Goal: Task Accomplishment & Management: Manage account settings

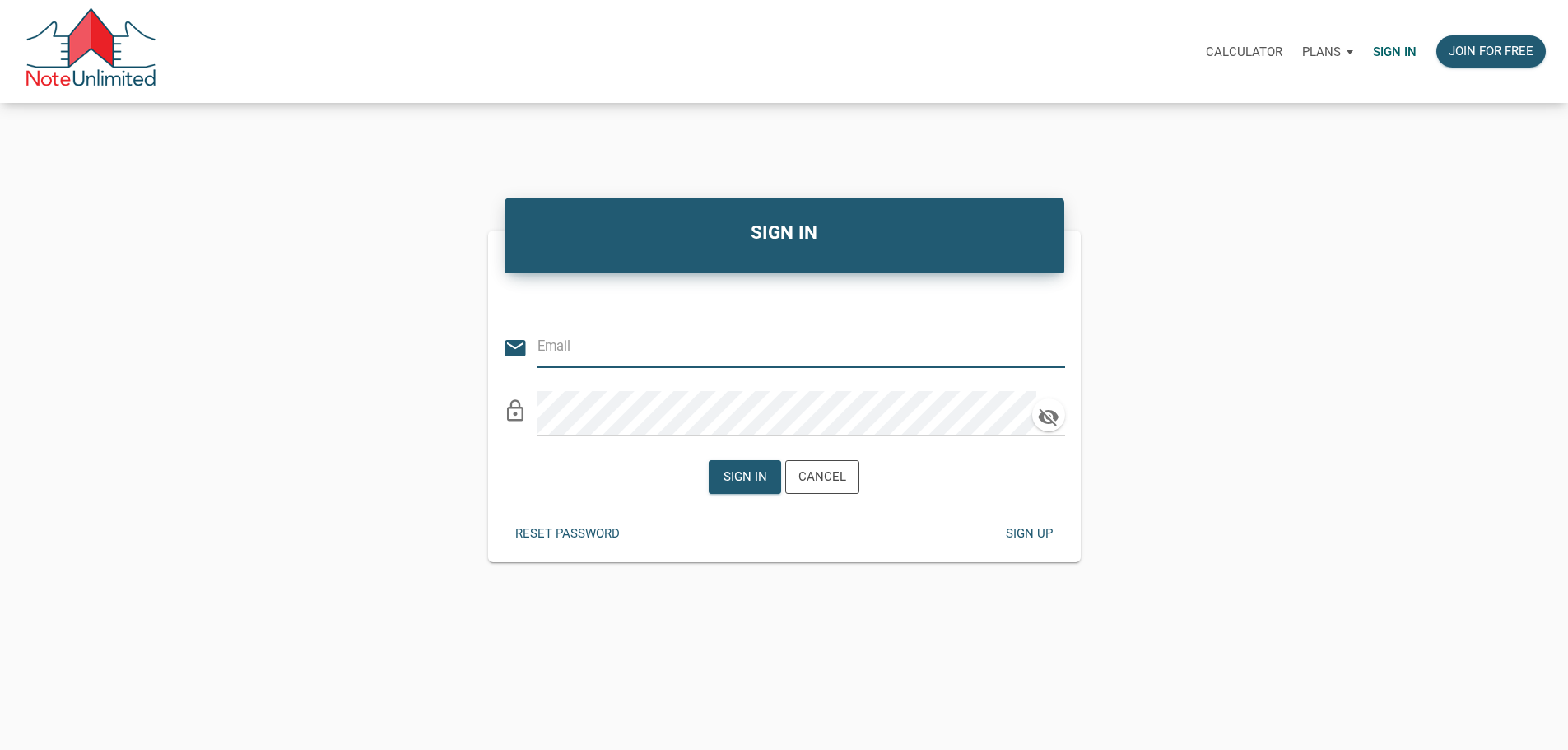
type input "[PERSON_NAME][EMAIL_ADDRESS][DOMAIN_NAME]"
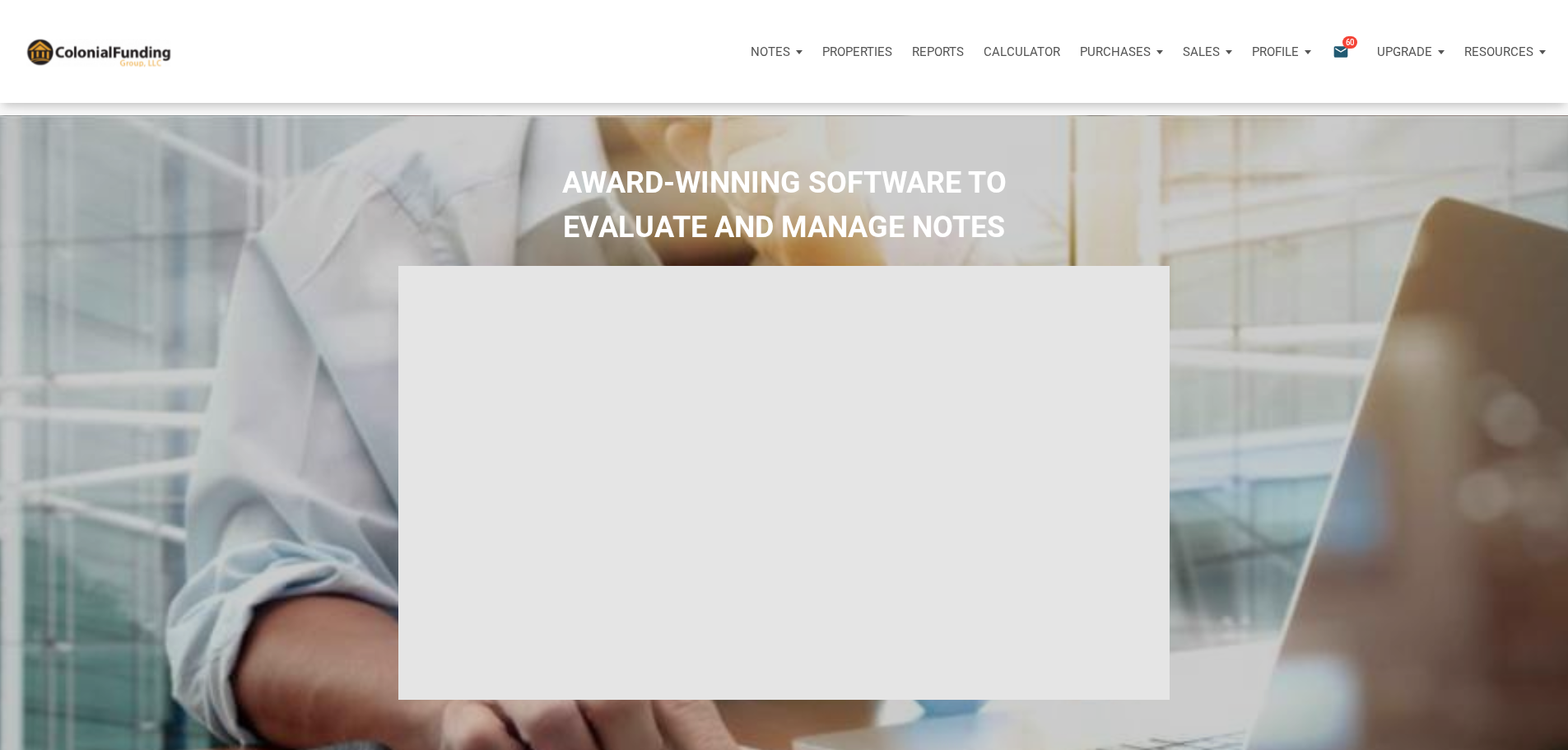
type input "Introduction to new features"
select select
click at [750, 57] on p "Notes" at bounding box center [770, 51] width 39 height 15
click at [652, 109] on link "Dashboard" at bounding box center [730, 96] width 156 height 34
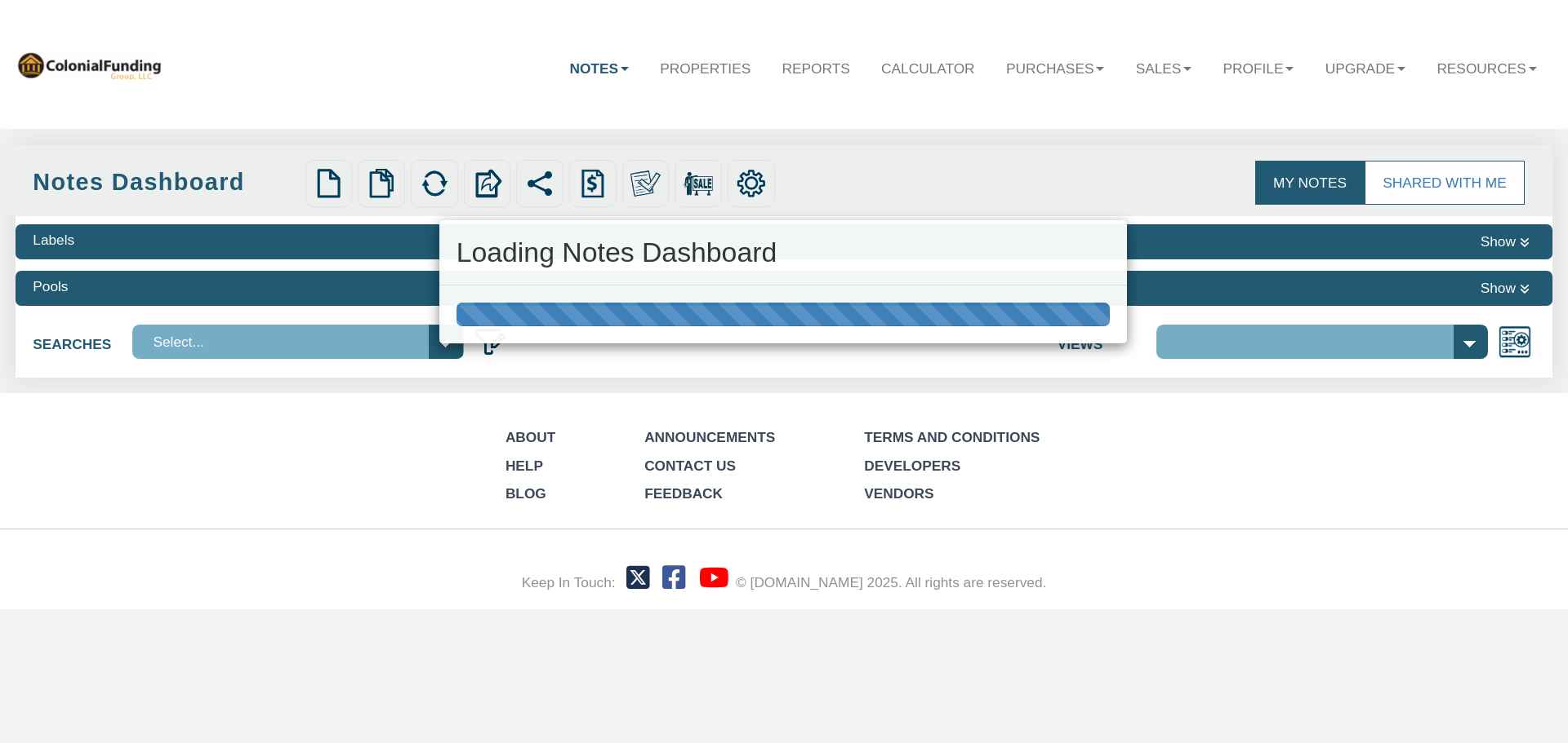
select select "316"
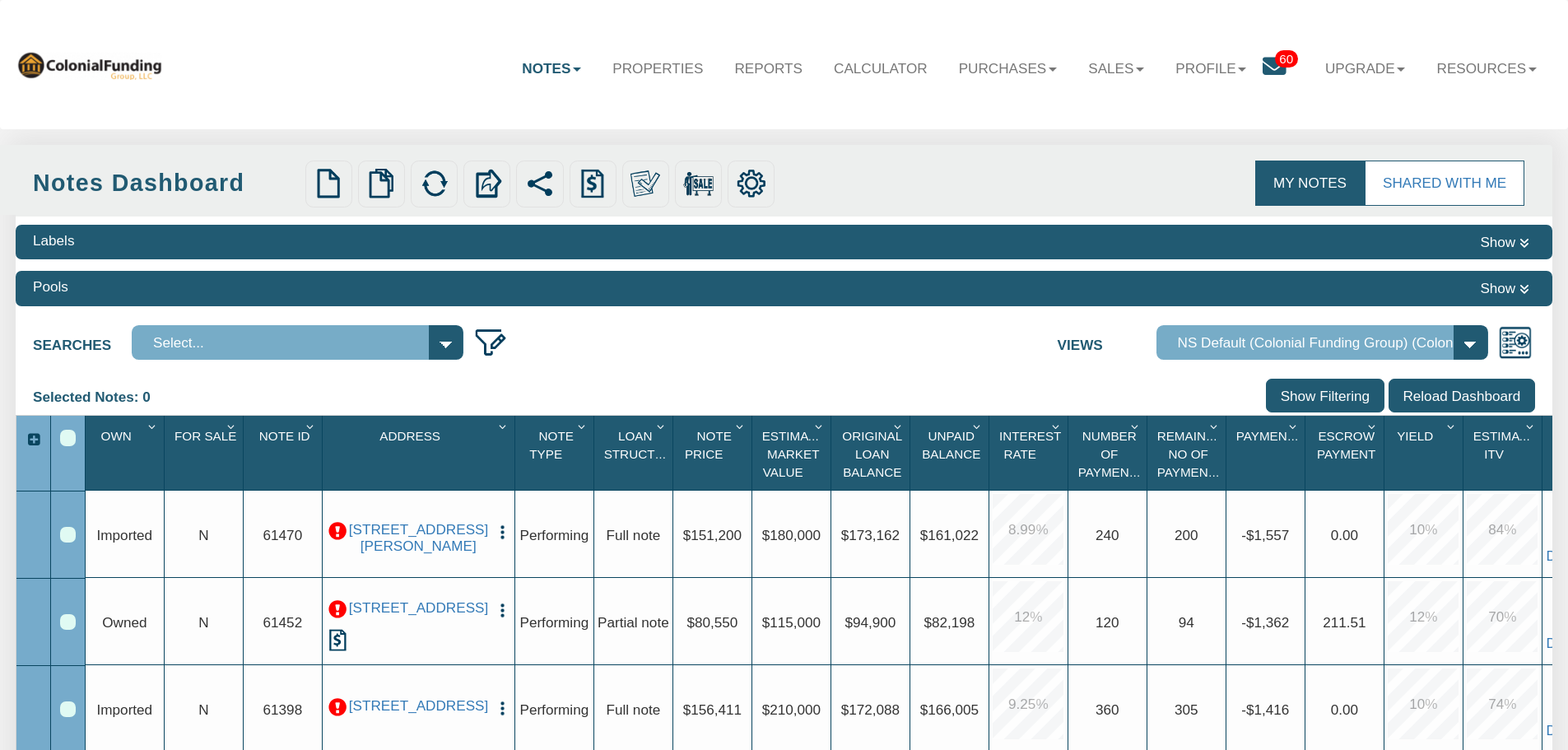
scroll to position [83, 0]
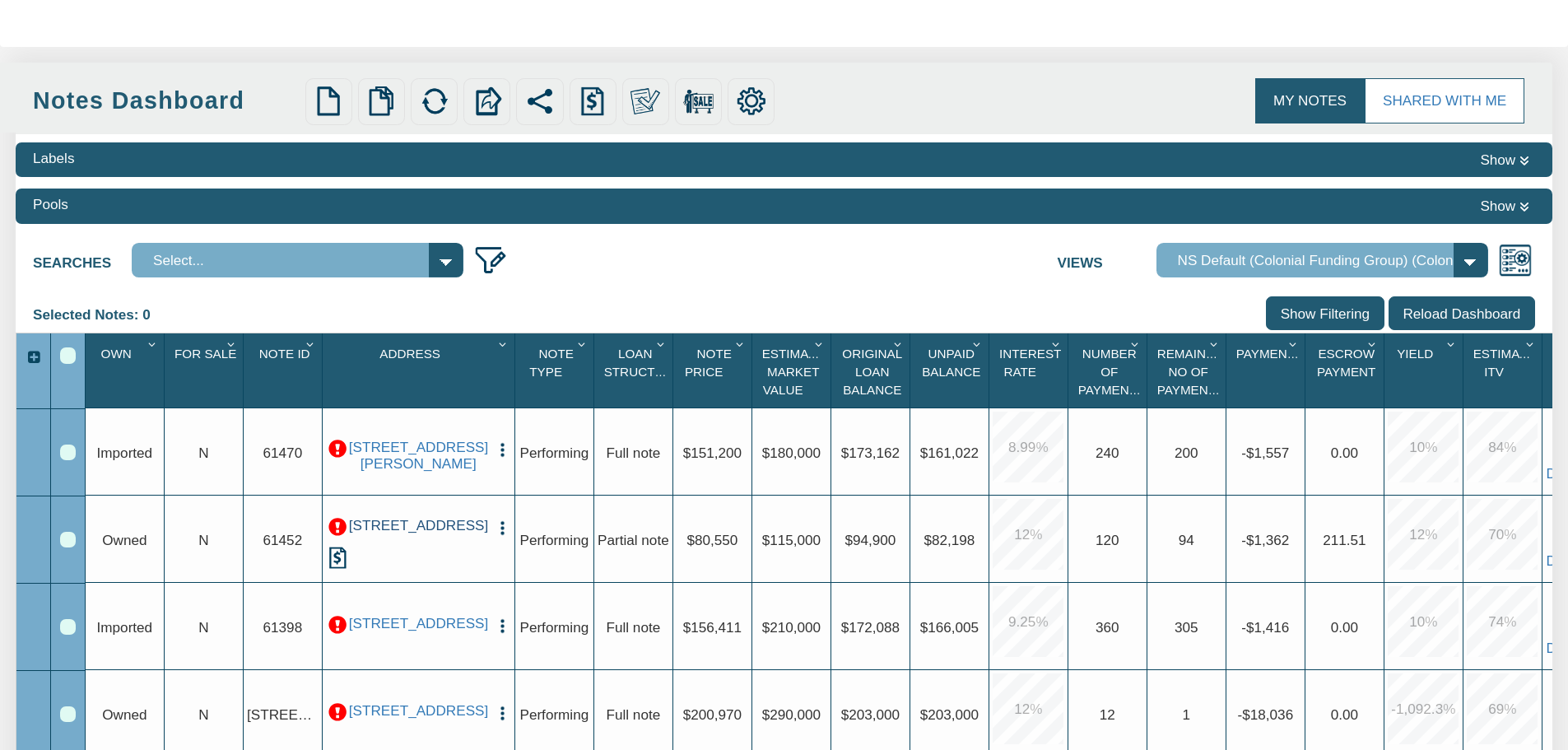
click at [392, 535] on link "[STREET_ADDRESS]" at bounding box center [418, 526] width 139 height 17
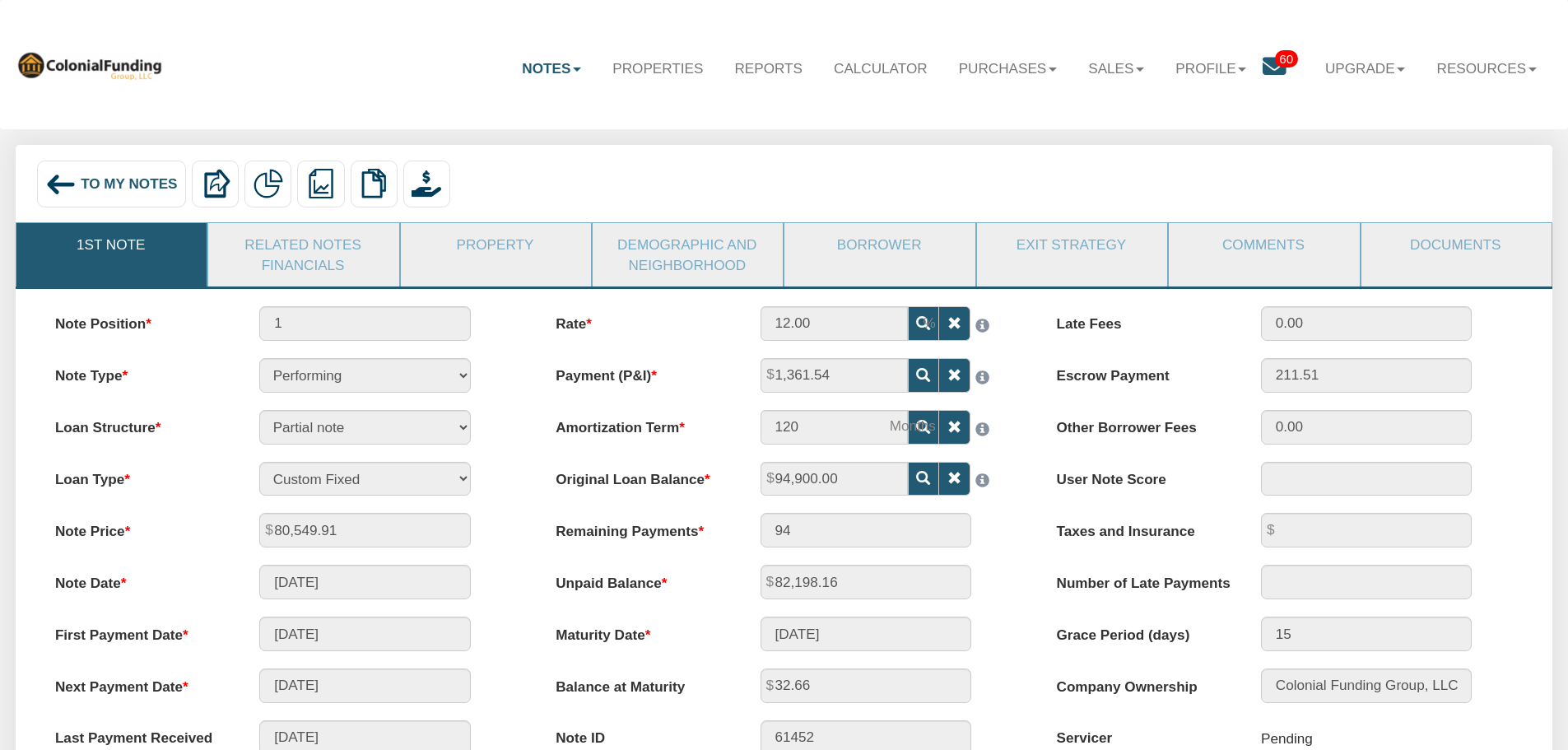
click at [116, 179] on div "To My Notes" at bounding box center [111, 184] width 149 height 47
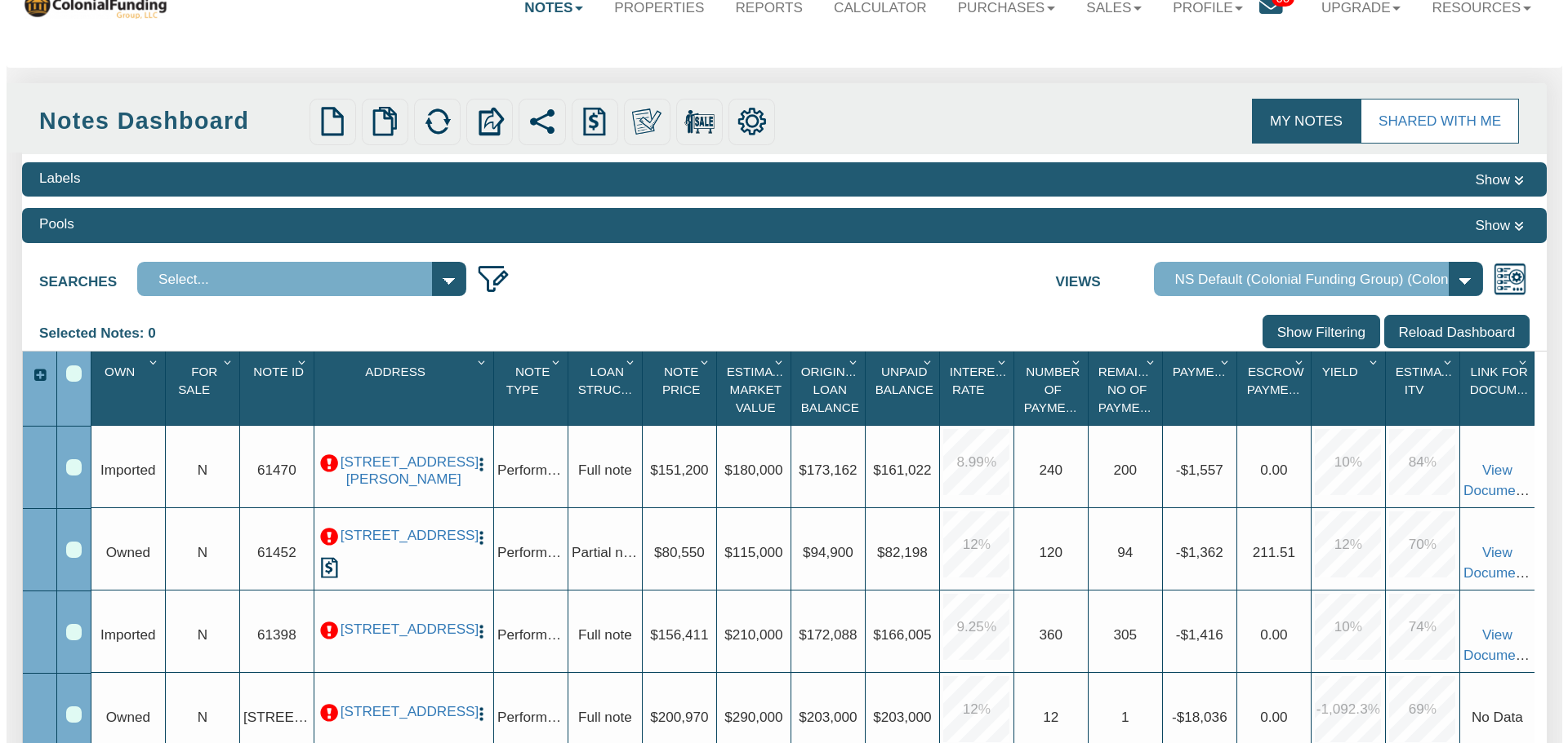
scroll to position [163, 0]
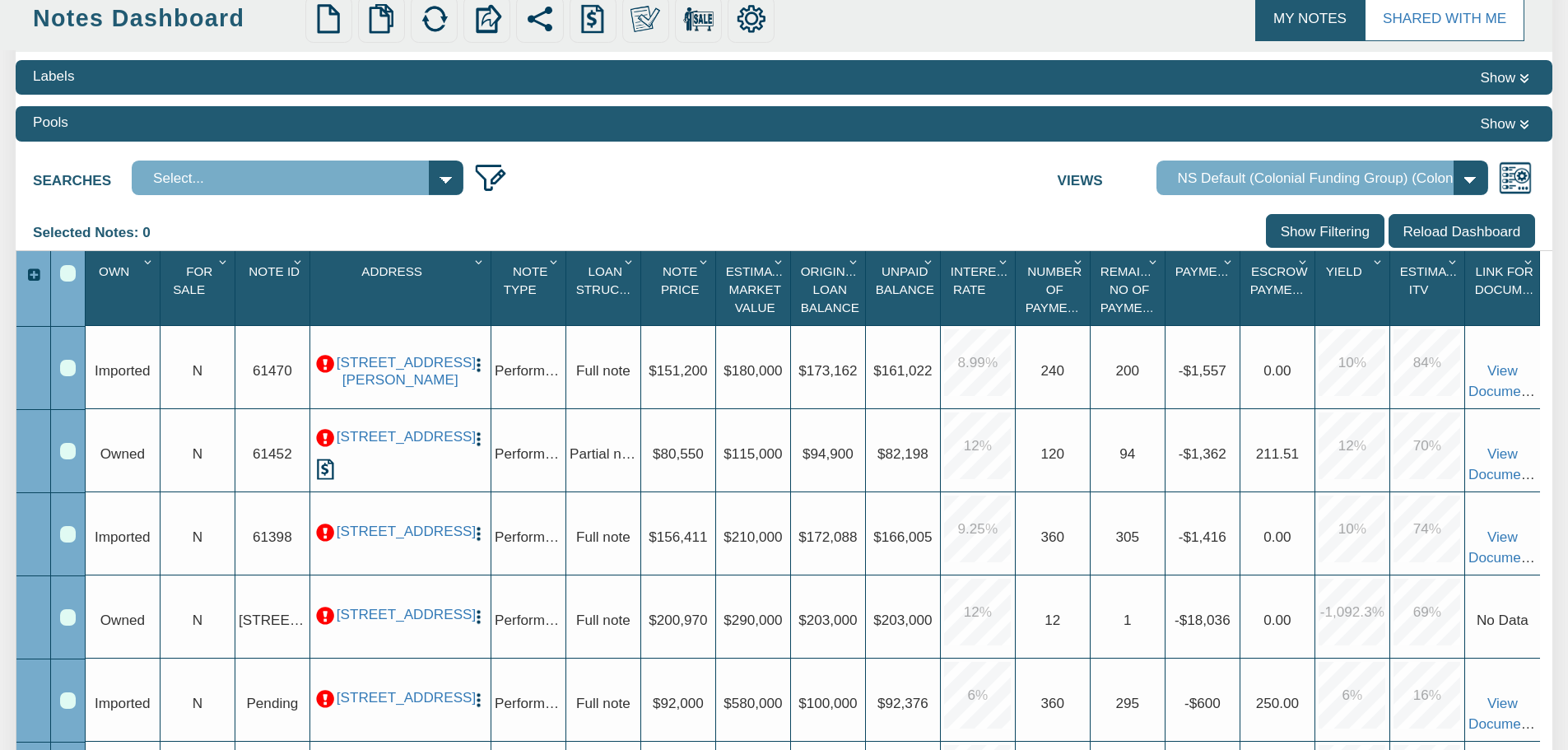
click at [474, 439] on img "button" at bounding box center [479, 439] width 17 height 17
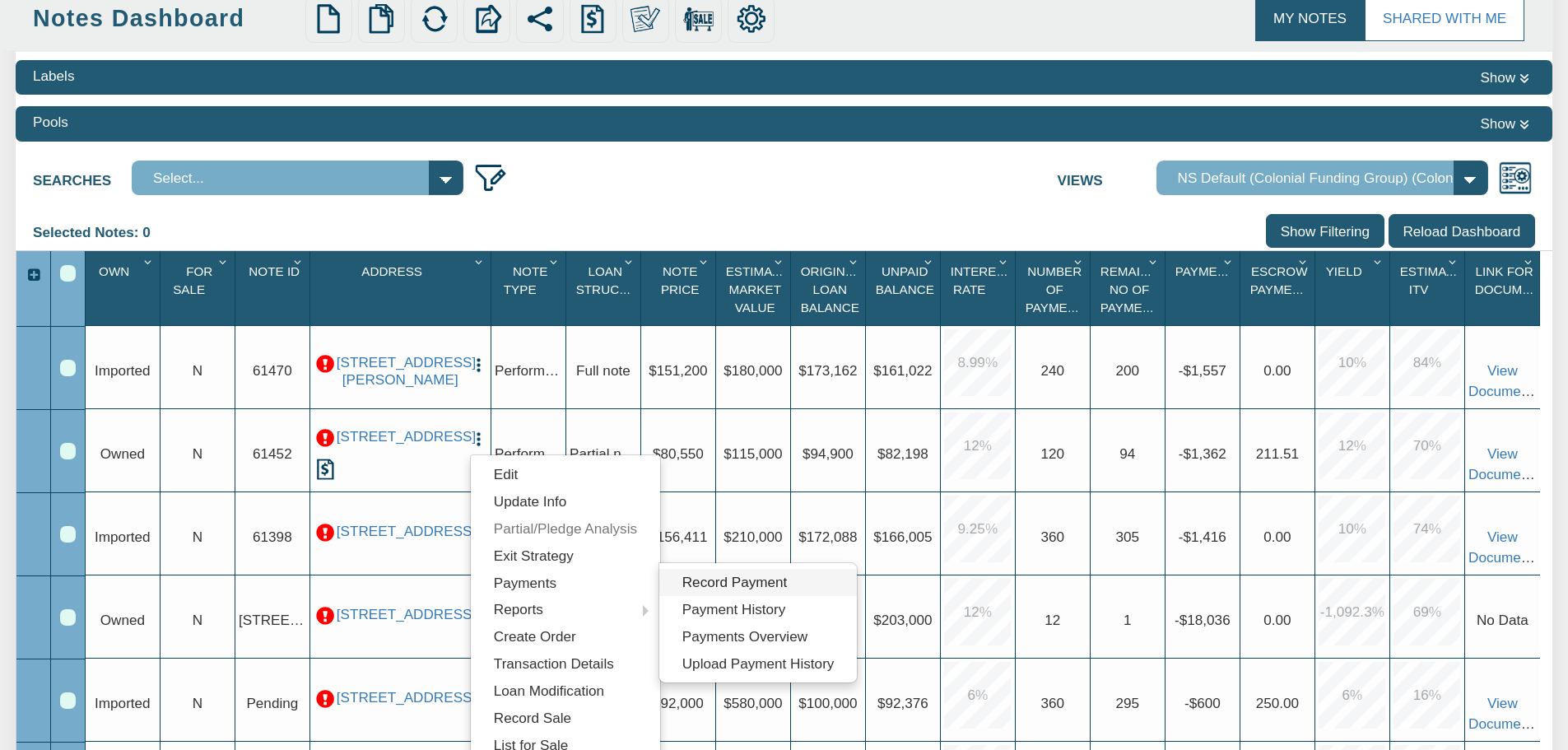
click at [722, 583] on link "Record Payment" at bounding box center [758, 583] width 197 height 28
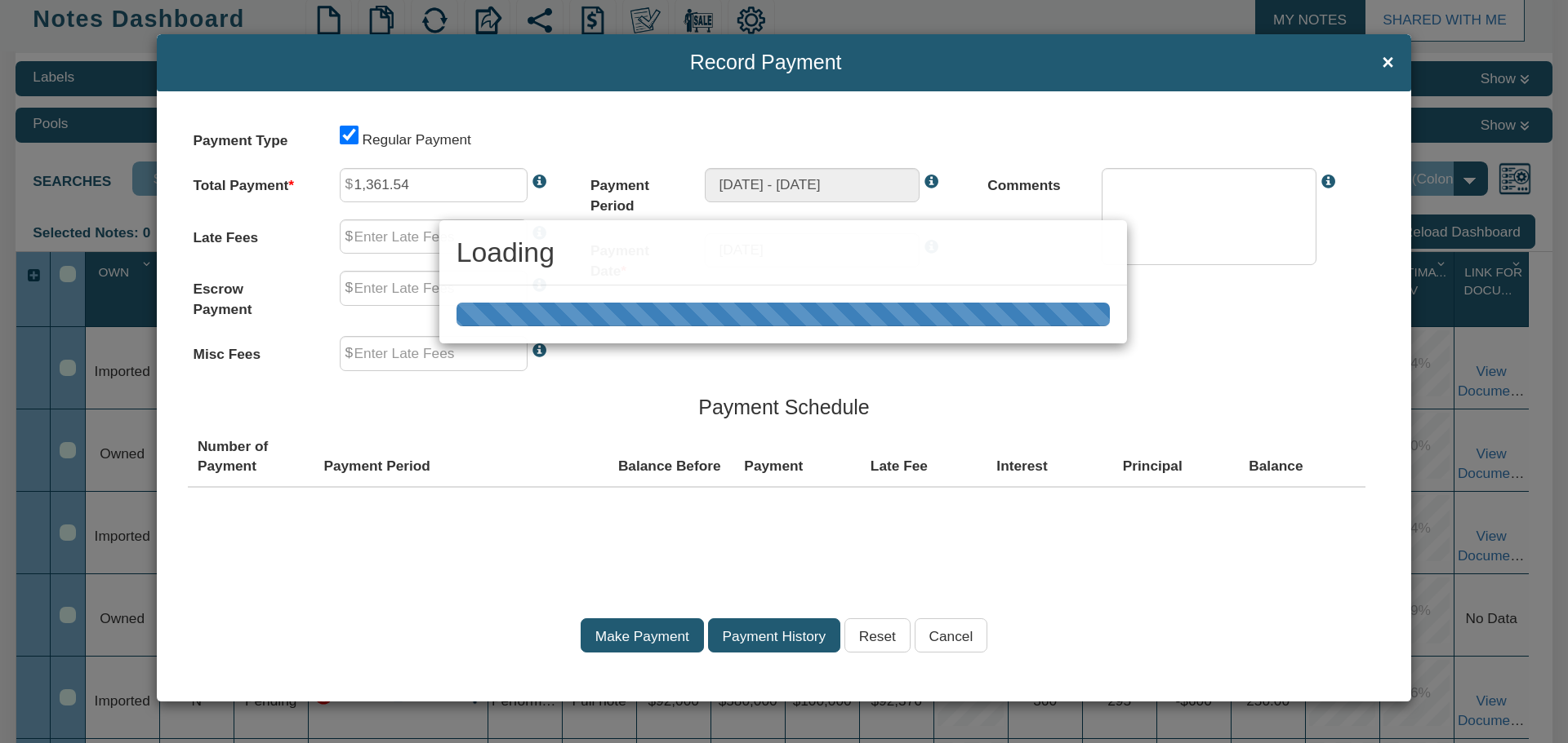
type input "0.00"
type input "211.51"
type input "0.00"
type textarea "Regular payment"
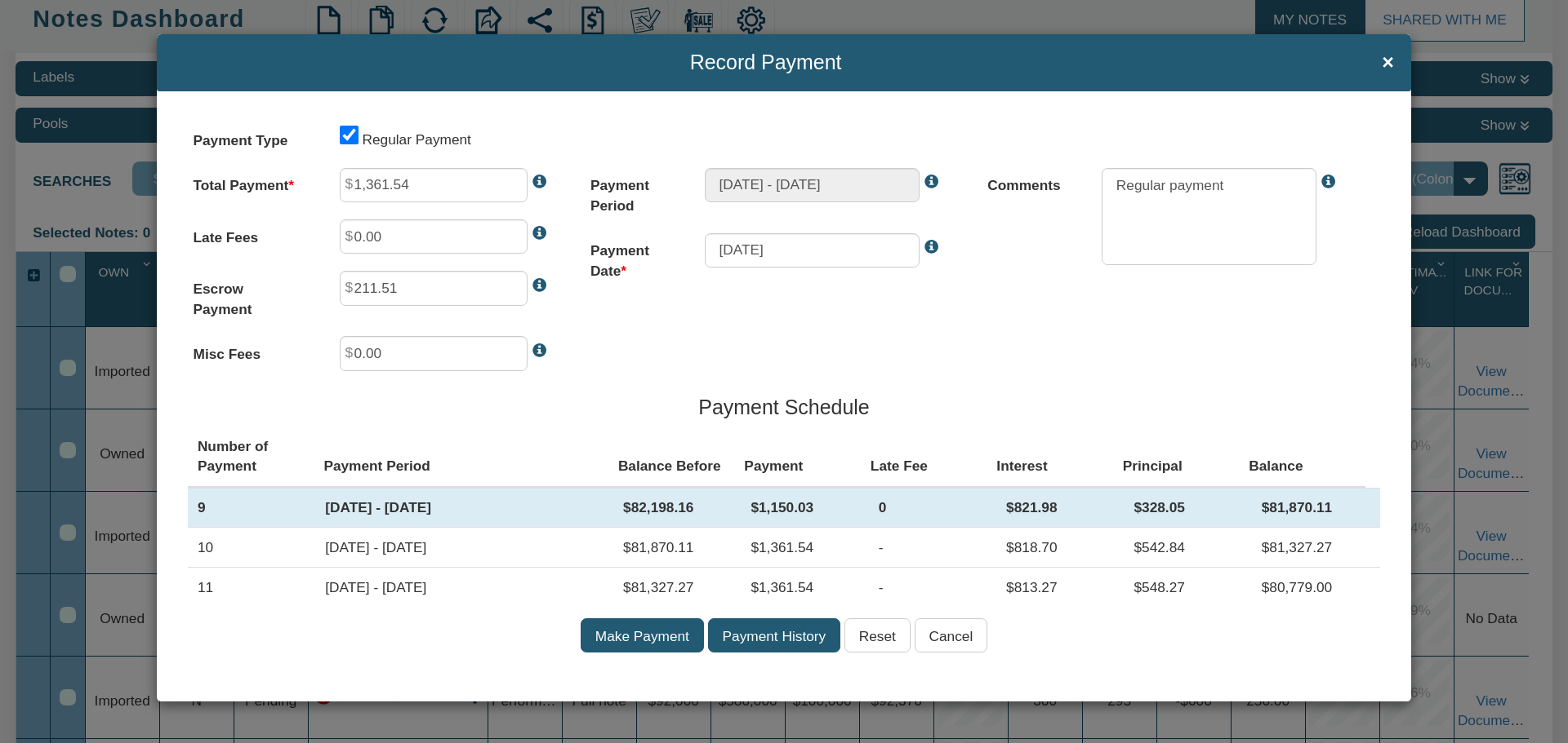
click at [664, 634] on input "Make Payment" at bounding box center [641, 636] width 123 height 35
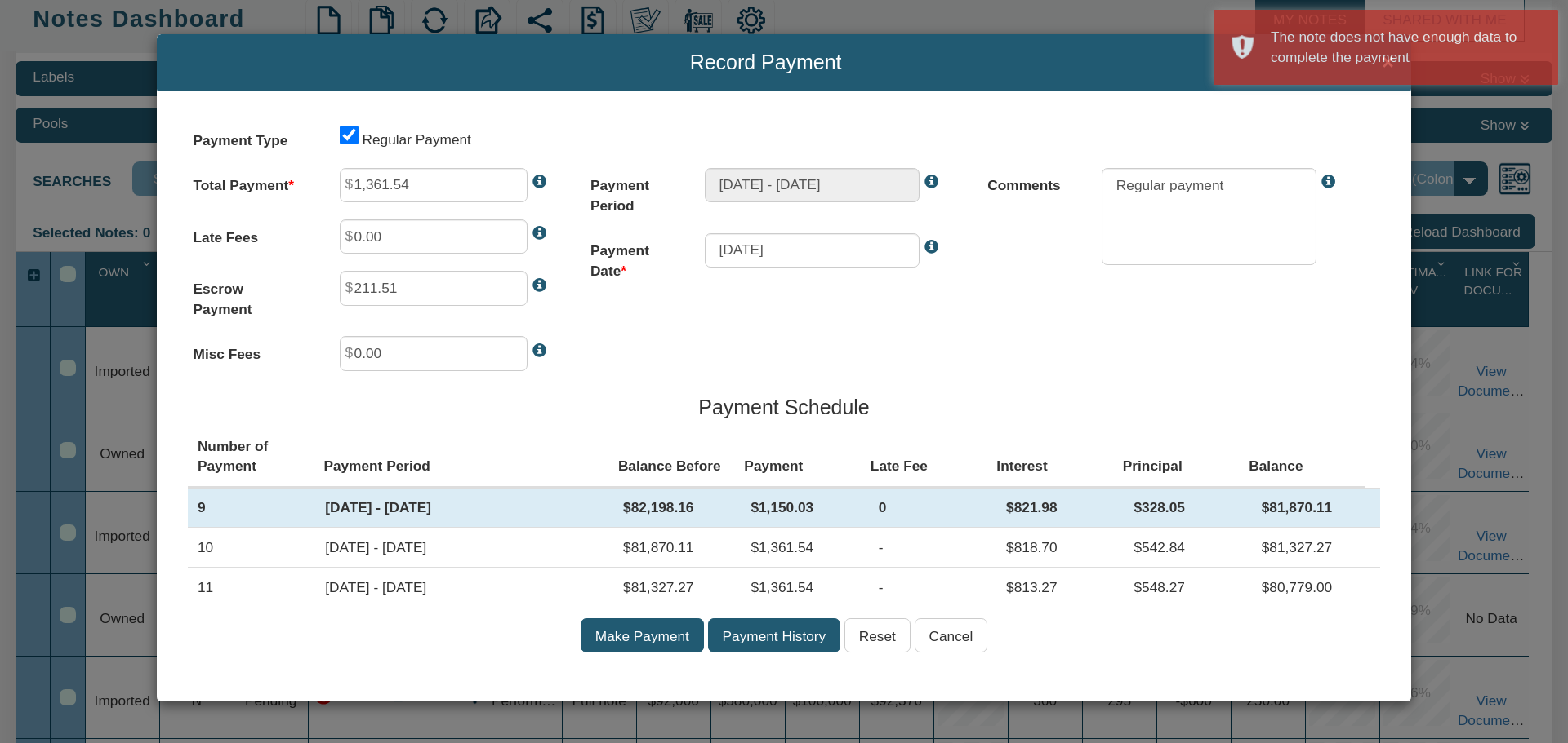
click at [964, 348] on div "Payment Type Regular Payment Total Payment 1,361.54 Late Fees 0.00 Escrow Payme…" at bounding box center [784, 396] width 1254 height 610
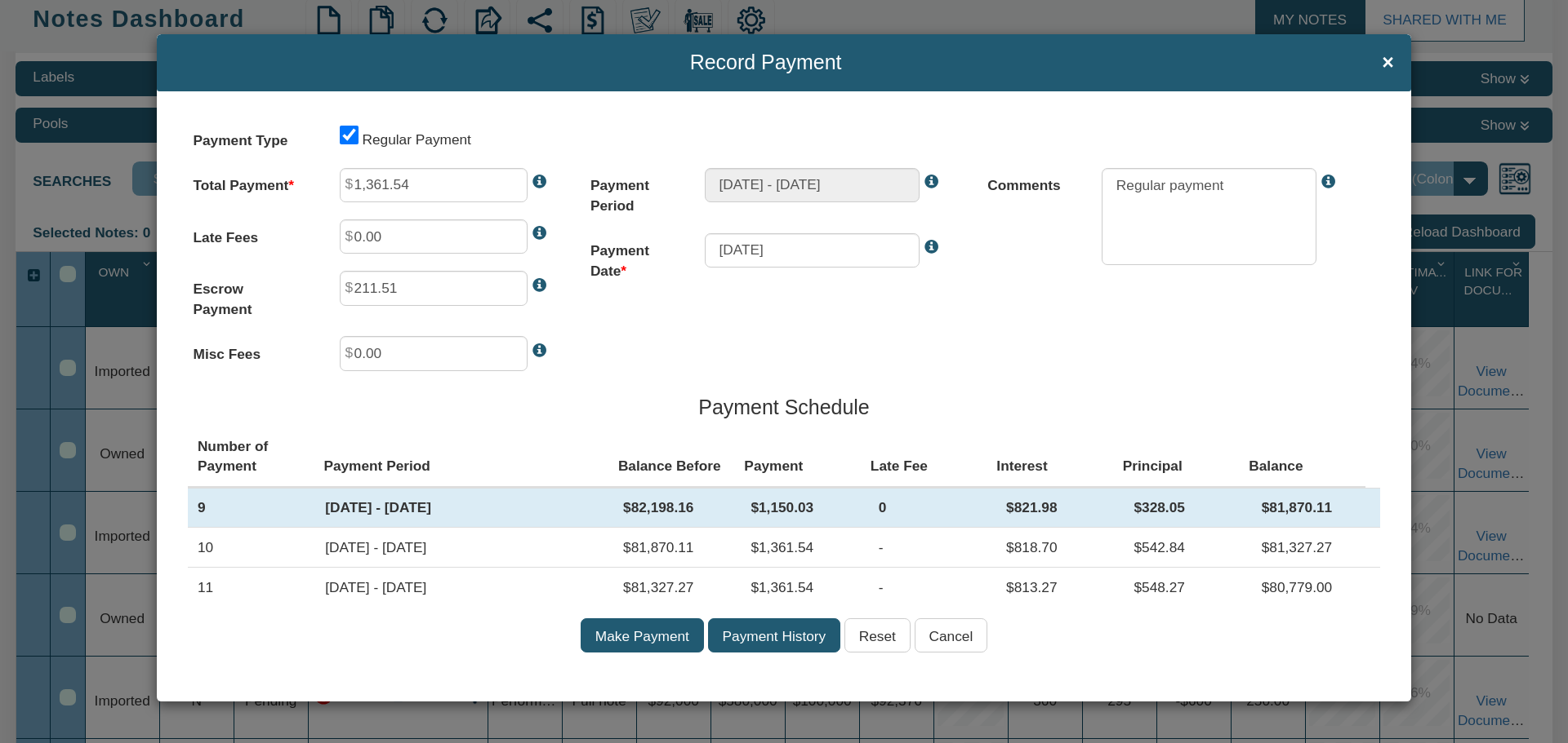
click at [632, 643] on input "Make Payment" at bounding box center [641, 636] width 123 height 35
click at [645, 639] on input "Make Payment" at bounding box center [641, 636] width 123 height 35
click at [1386, 60] on span "×" at bounding box center [1387, 62] width 12 height 22
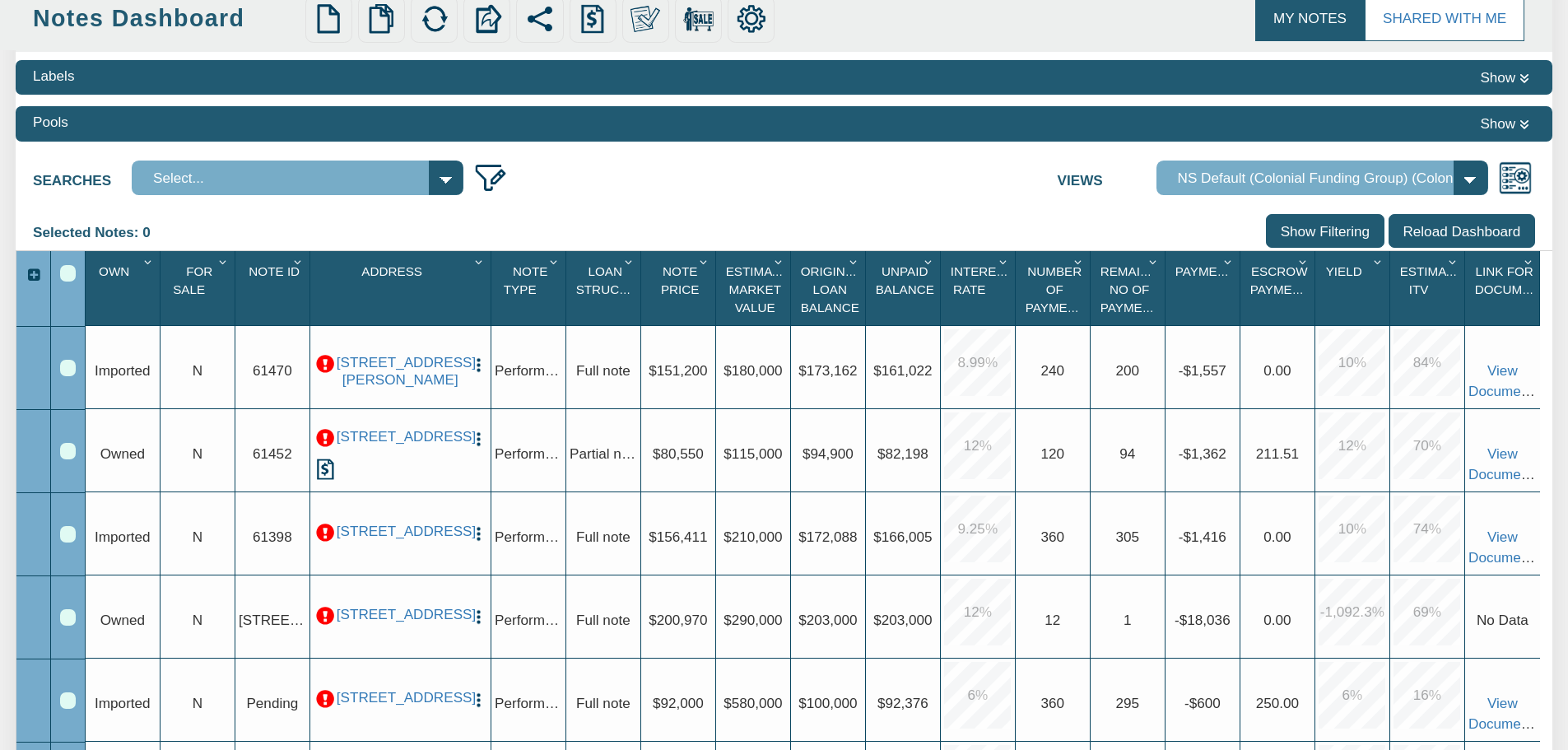
click at [479, 441] on img "button" at bounding box center [479, 439] width 17 height 17
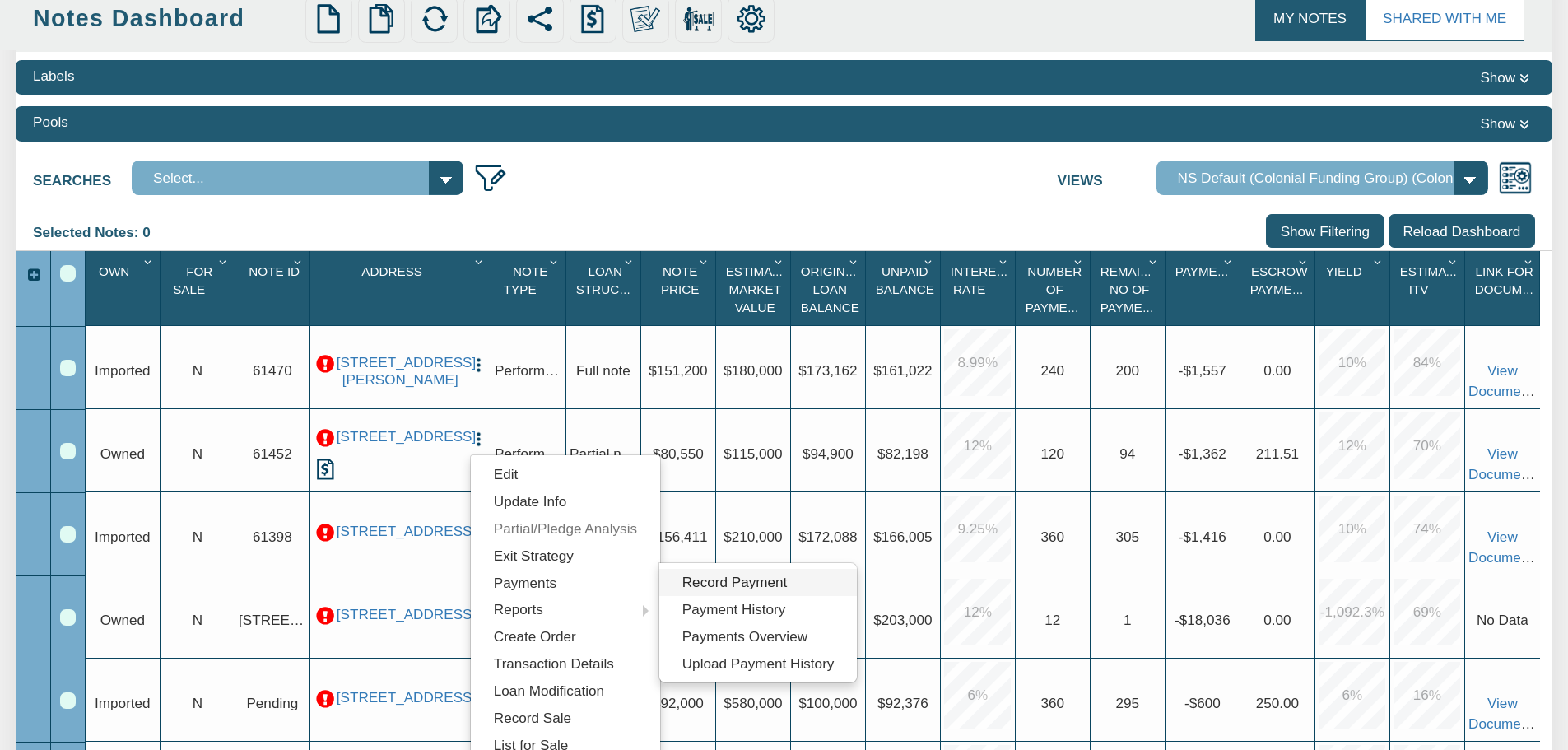
click at [723, 583] on link "Record Payment" at bounding box center [758, 583] width 197 height 28
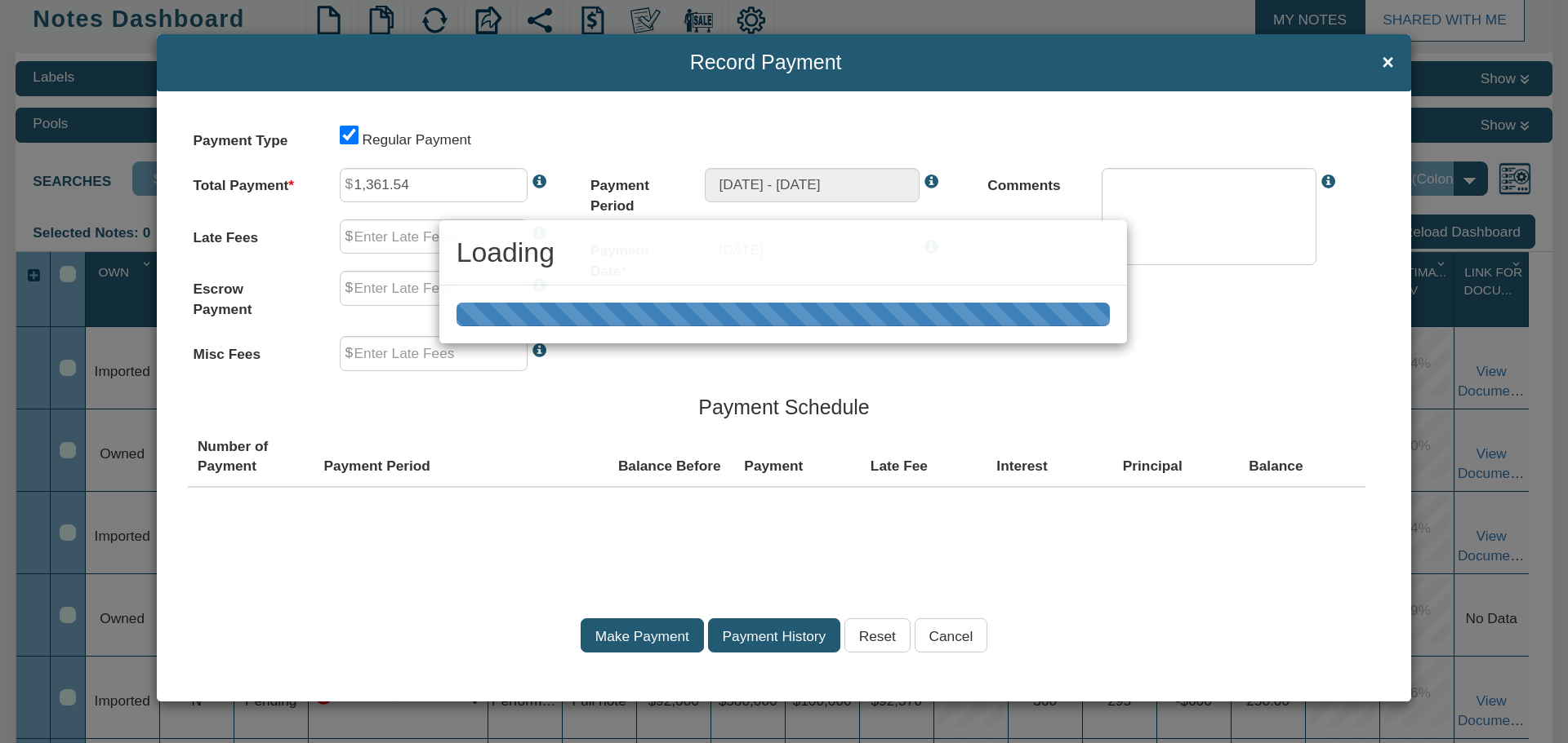
type input "0.00"
type input "211.51"
type input "0.00"
type textarea "Regular payment"
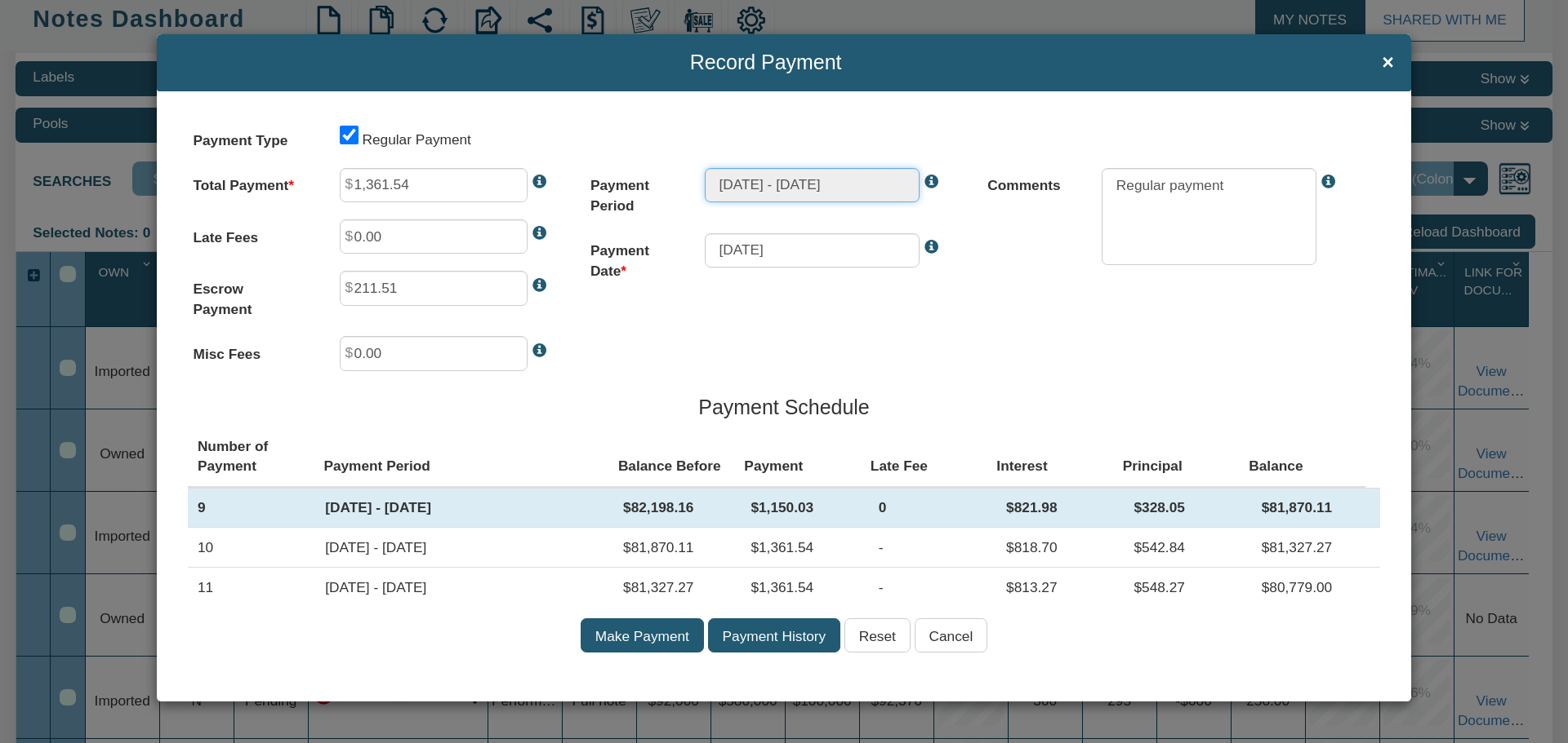
click at [873, 178] on input "[DATE] - [DATE]" at bounding box center [812, 186] width 215 height 35
click at [632, 632] on input "Make Payment" at bounding box center [641, 636] width 123 height 35
click at [785, 636] on input "Payment History" at bounding box center [774, 636] width 132 height 35
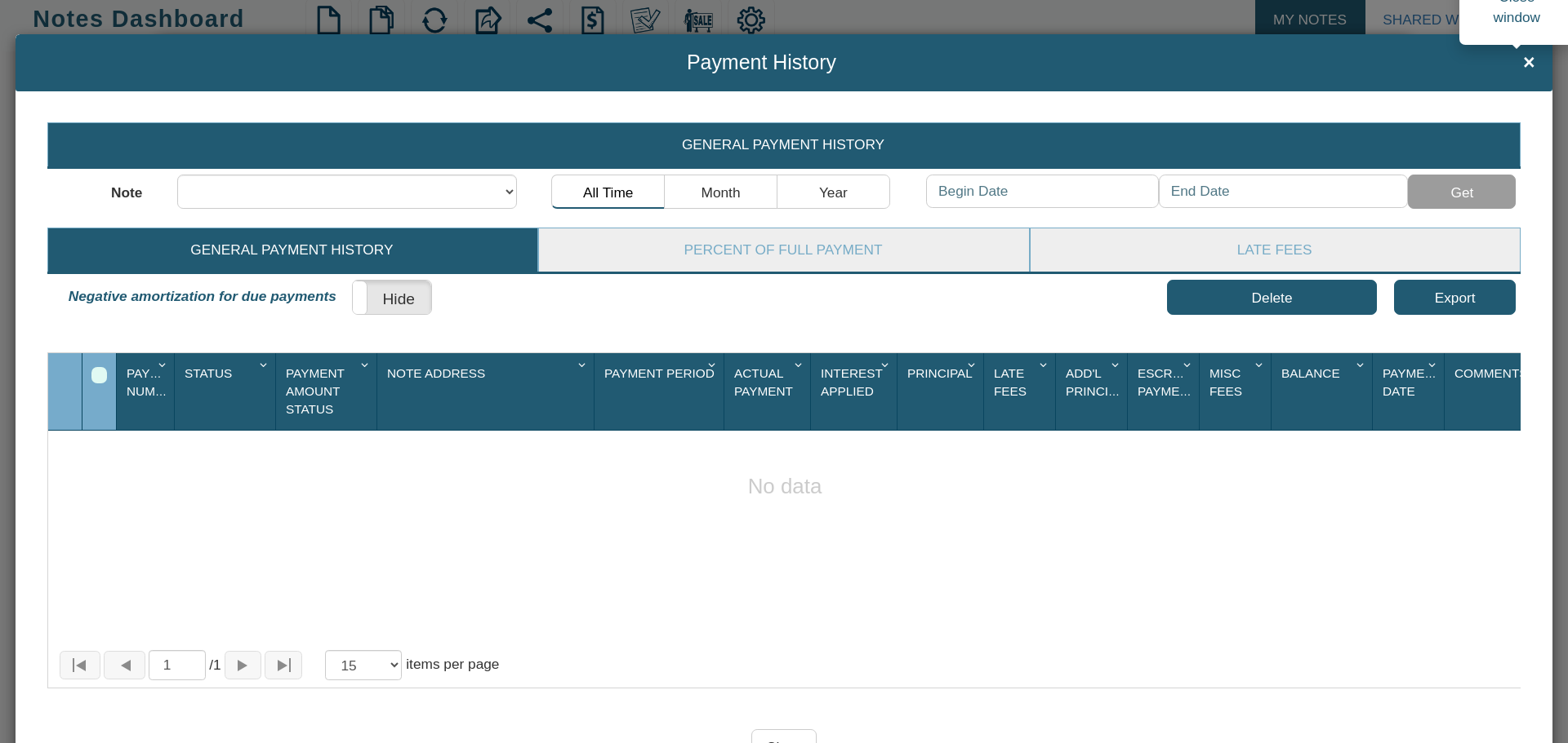
click at [1522, 62] on span "×" at bounding box center [1528, 62] width 12 height 22
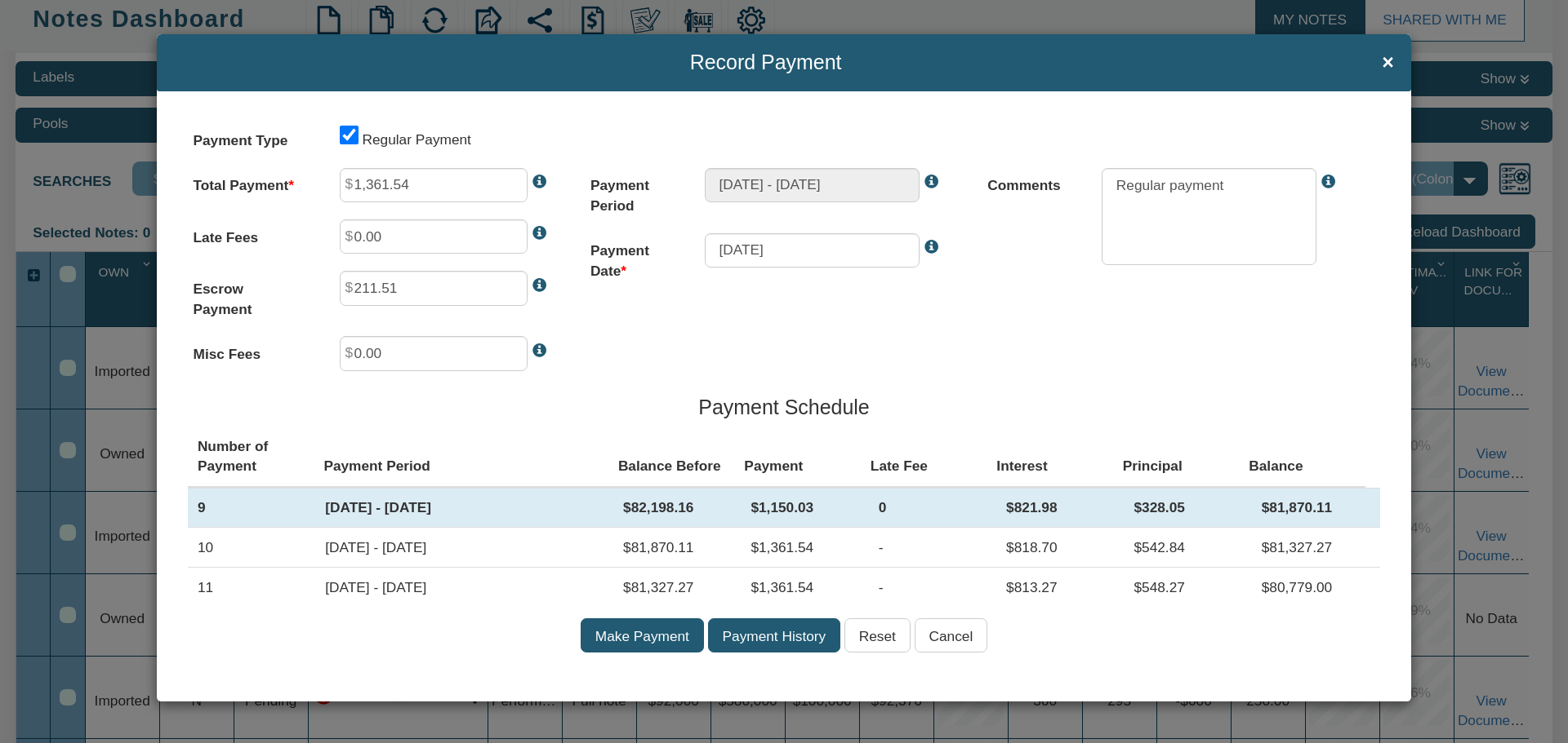
click at [1380, 62] on h4 "Record Payment ×" at bounding box center [784, 62] width 1220 height 22
click at [1387, 56] on span "×" at bounding box center [1387, 62] width 12 height 22
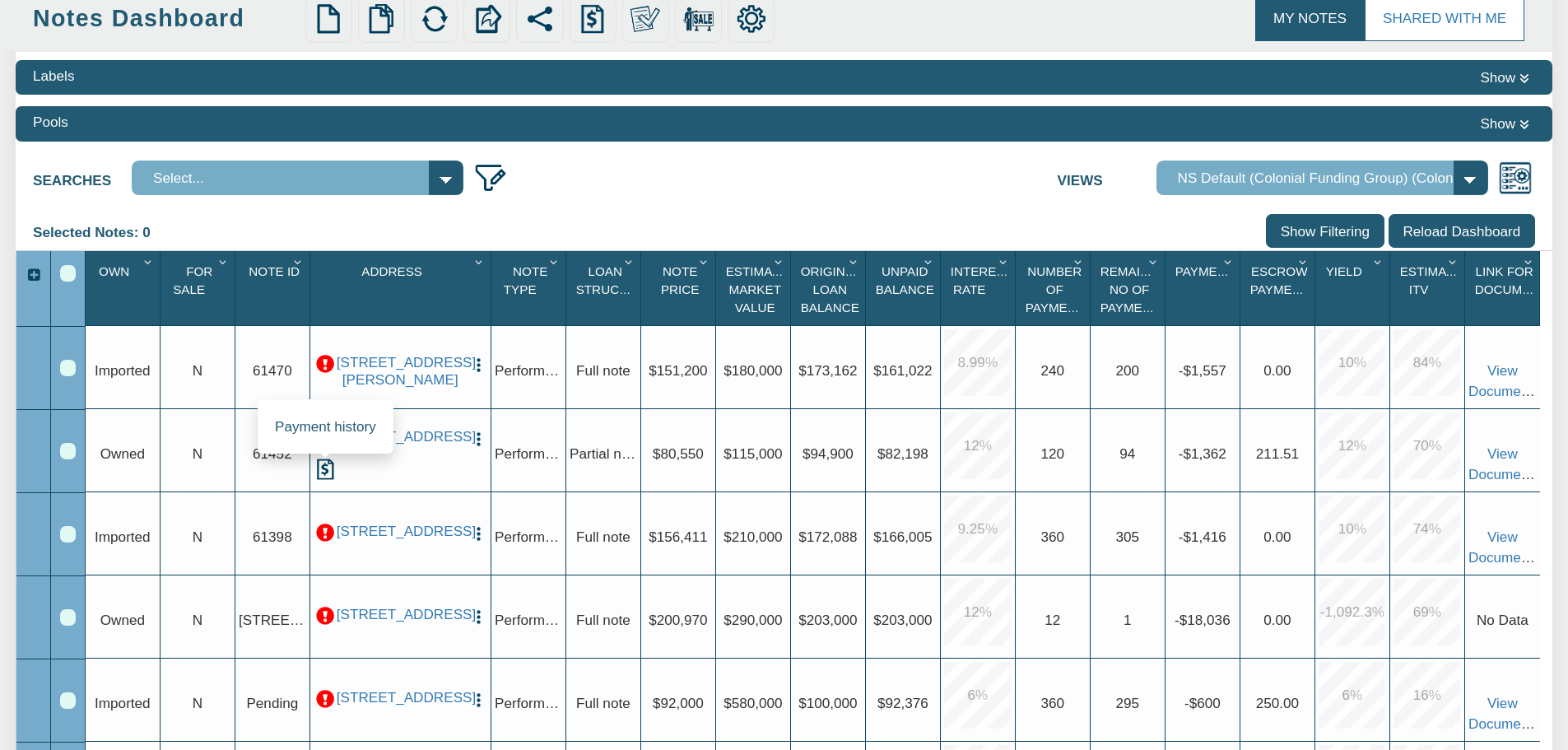
click at [325, 472] on img at bounding box center [324, 469] width 21 height 21
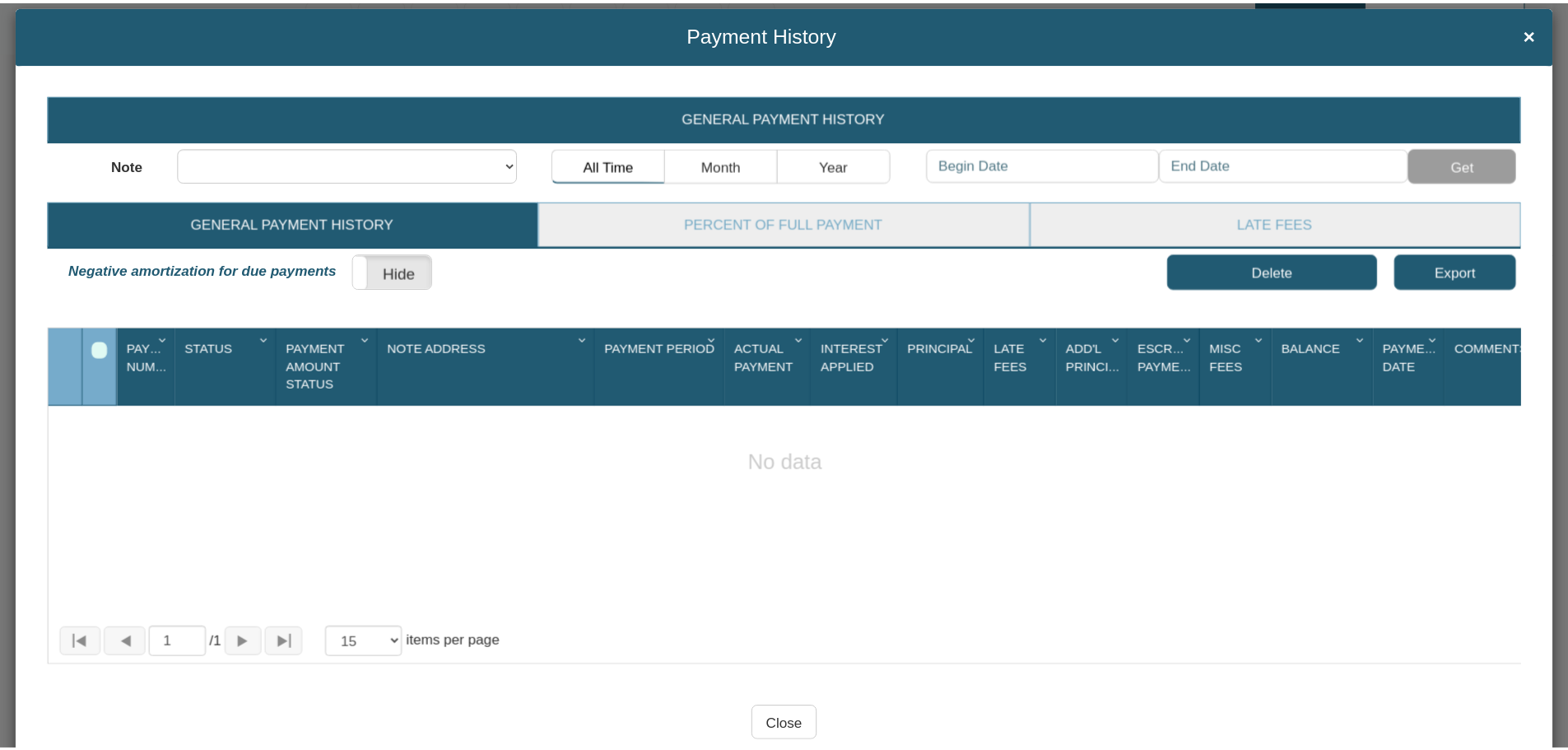
scroll to position [0, 0]
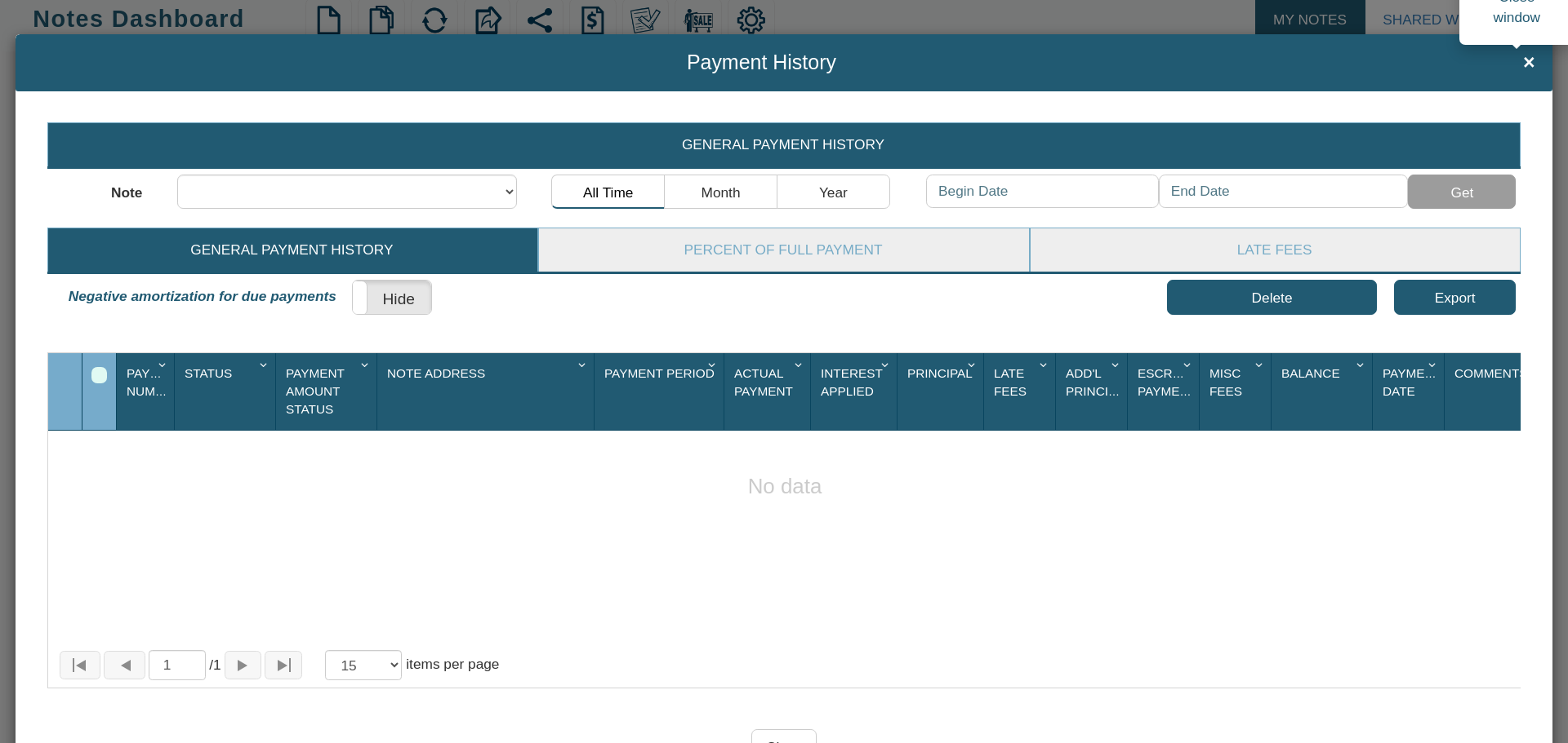
click at [1522, 60] on span "×" at bounding box center [1528, 62] width 12 height 22
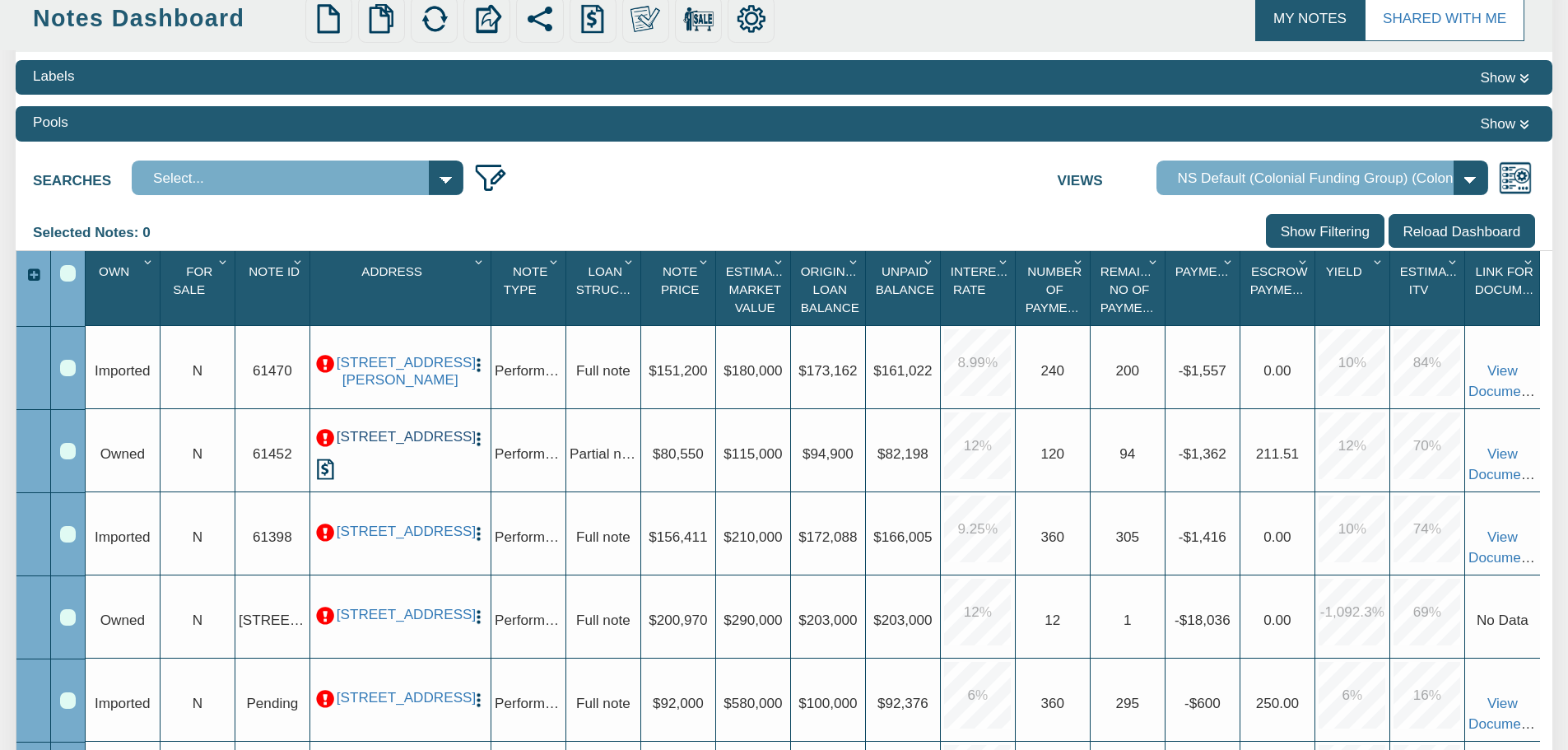
click at [409, 446] on link "[STREET_ADDRESS]" at bounding box center [400, 437] width 128 height 17
